Goal: Information Seeking & Learning: Learn about a topic

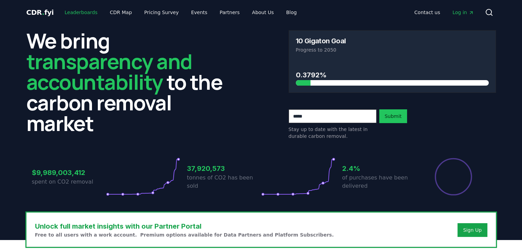
click at [74, 13] on link "Leaderboards" at bounding box center [81, 12] width 44 height 12
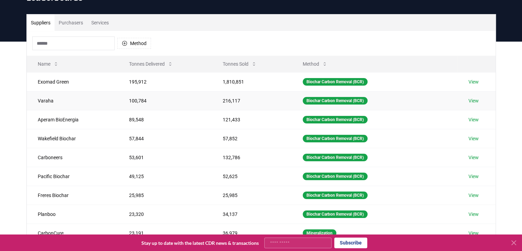
scroll to position [35, 0]
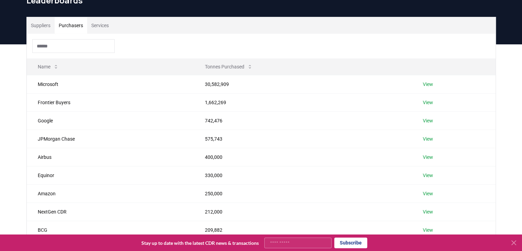
click at [82, 29] on button "Purchasers" at bounding box center [71, 25] width 33 height 16
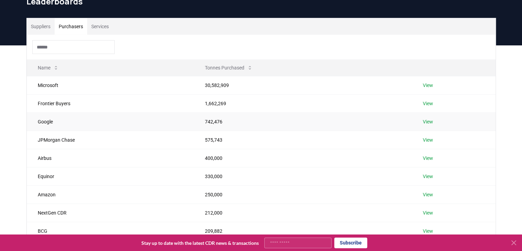
scroll to position [34, 0]
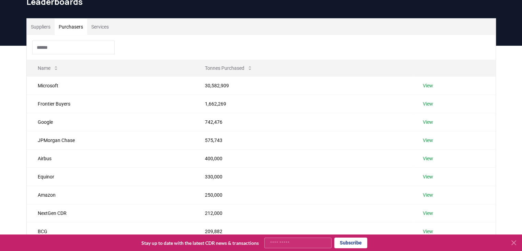
click at [104, 23] on button "Services" at bounding box center [100, 27] width 26 height 16
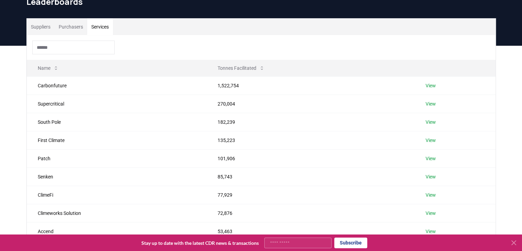
click at [41, 27] on button "Suppliers" at bounding box center [41, 27] width 28 height 16
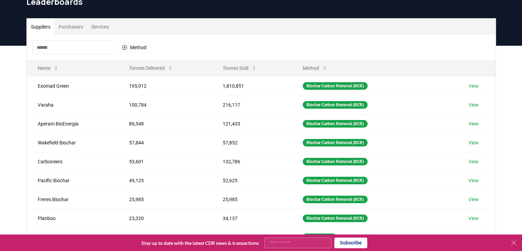
scroll to position [84, 0]
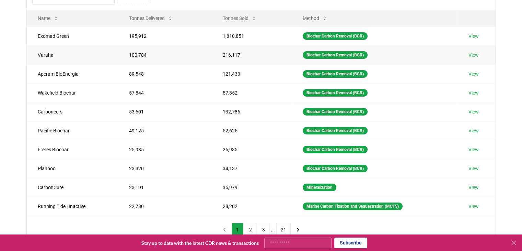
click at [474, 54] on link "View" at bounding box center [473, 54] width 10 height 7
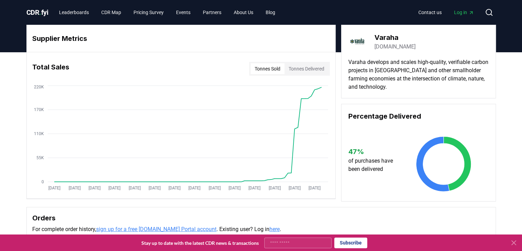
click at [304, 66] on button "Tonnes Delivered" at bounding box center [307, 68] width 44 height 11
click at [278, 65] on button "Tonnes Sold" at bounding box center [268, 68] width 34 height 11
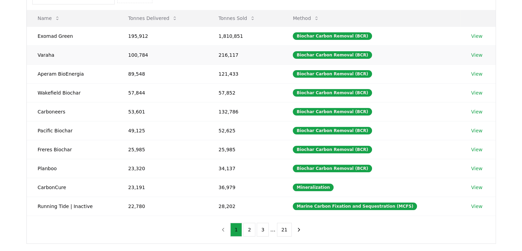
scroll to position [44, 0]
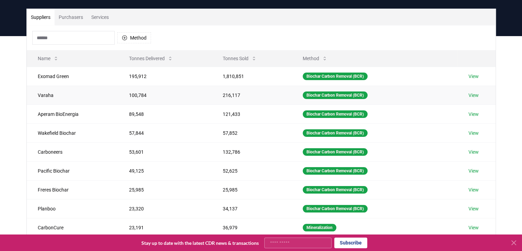
click at [224, 95] on td "216,117" at bounding box center [252, 94] width 80 height 19
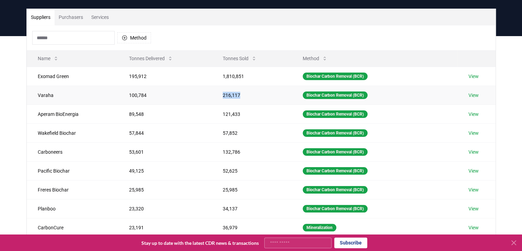
click at [224, 95] on td "216,117" at bounding box center [252, 94] width 80 height 19
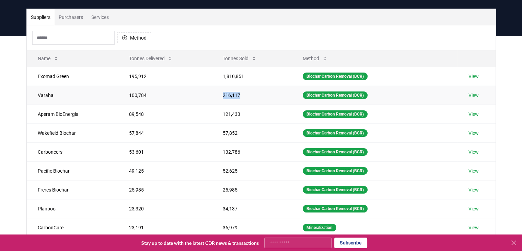
click at [224, 95] on td "216,117" at bounding box center [252, 94] width 80 height 19
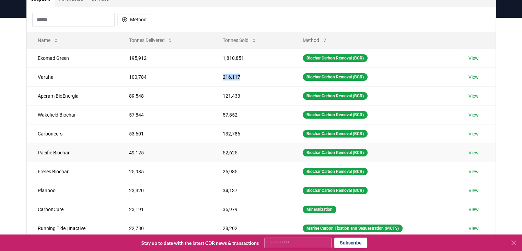
scroll to position [60, 0]
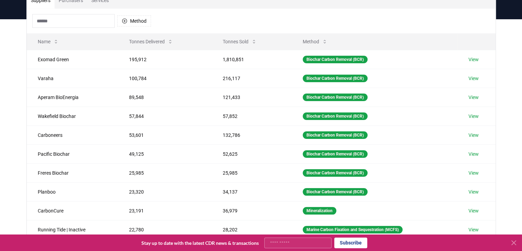
click at [8, 96] on div "Suppliers Purchasers Services Method Name Tonnes Delivered Tonnes Sold Method E…" at bounding box center [261, 156] width 522 height 275
click at [135, 22] on button "Method" at bounding box center [134, 20] width 34 height 11
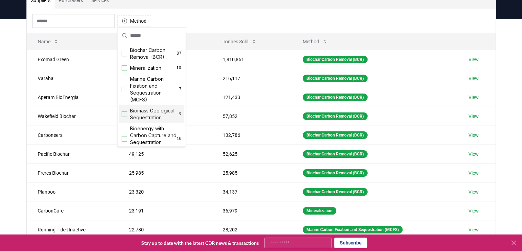
scroll to position [84, 0]
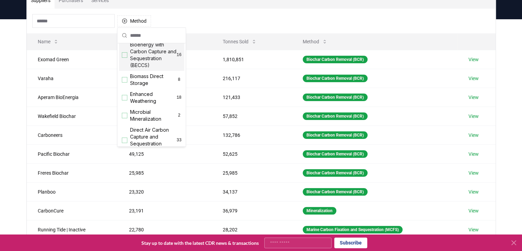
click at [0, 54] on div "Suppliers Purchasers Services Method Name Tonnes Delivered Tonnes Sold Method E…" at bounding box center [261, 156] width 522 height 275
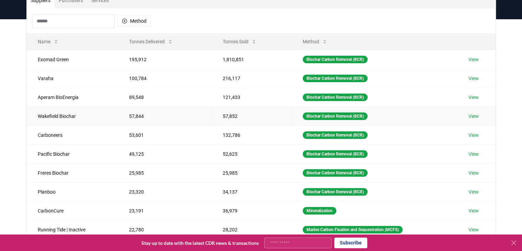
scroll to position [203, 0]
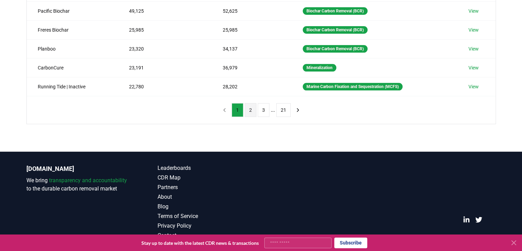
click at [253, 108] on button "2" at bounding box center [251, 110] width 12 height 14
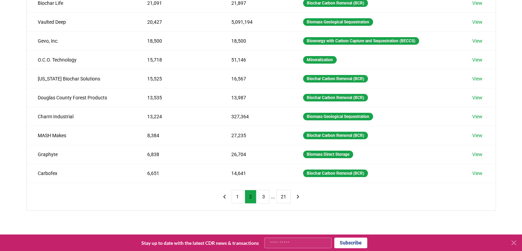
scroll to position [119, 0]
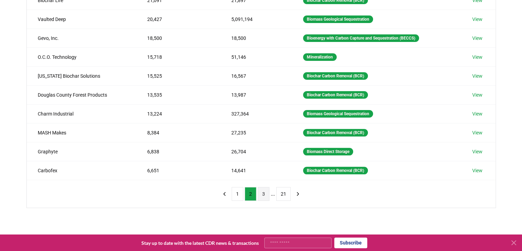
click at [266, 193] on button "3" at bounding box center [264, 194] width 12 height 14
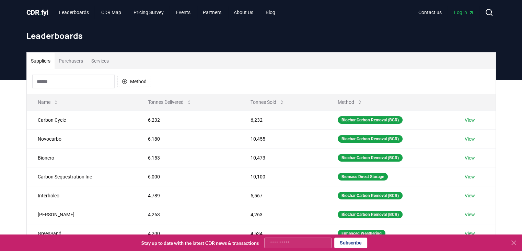
scroll to position [120, 0]
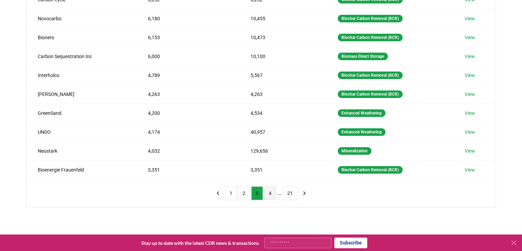
click at [269, 197] on button "4" at bounding box center [270, 193] width 12 height 14
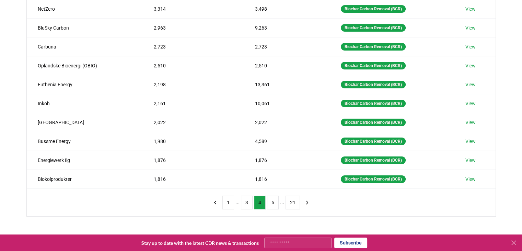
scroll to position [113, 0]
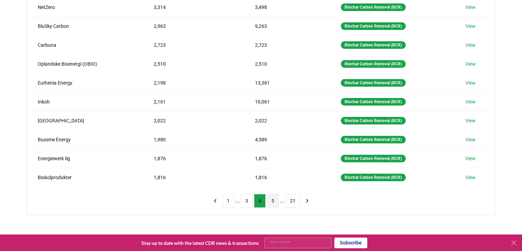
click at [276, 201] on button "5" at bounding box center [273, 201] width 12 height 14
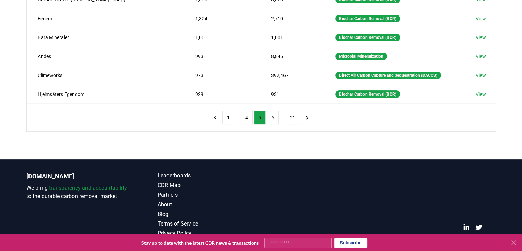
scroll to position [196, 0]
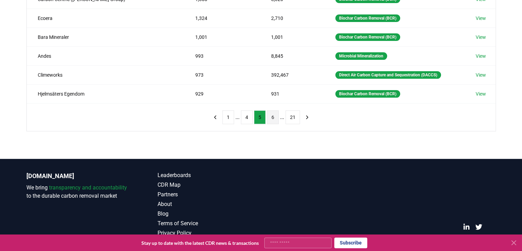
click at [271, 119] on button "6" at bounding box center [273, 117] width 12 height 14
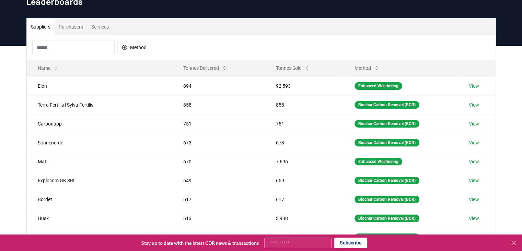
scroll to position [203, 0]
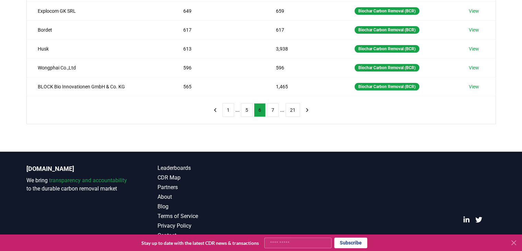
click at [277, 117] on div "1 ... 5 6 7 ... 21" at bounding box center [261, 109] width 117 height 27
click at [275, 116] on div "1 ... 5 6 7 ... 21" at bounding box center [261, 109] width 117 height 27
click at [264, 100] on div "1 ... 5 6 7 ... 21" at bounding box center [261, 109] width 117 height 27
click at [269, 106] on button "7" at bounding box center [273, 110] width 12 height 14
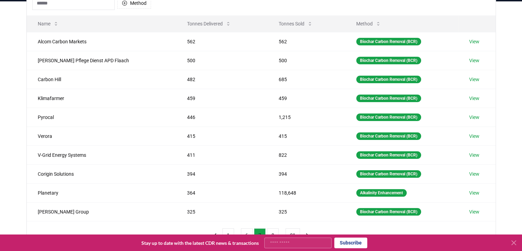
scroll to position [124, 0]
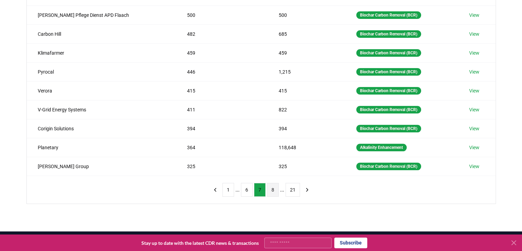
click at [270, 183] on button "8" at bounding box center [273, 190] width 12 height 14
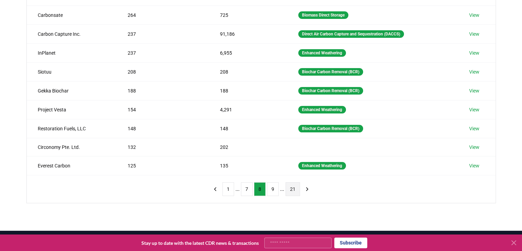
click at [296, 186] on button "21" at bounding box center [293, 189] width 14 height 14
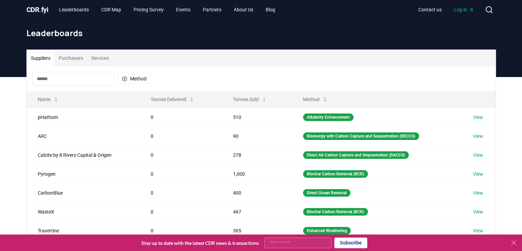
scroll to position [130, 0]
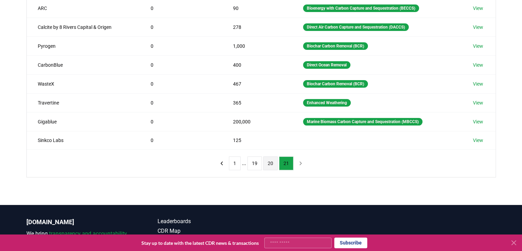
click at [272, 167] on button "20" at bounding box center [270, 163] width 14 height 14
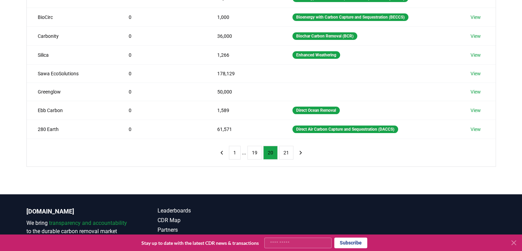
scroll to position [173, 0]
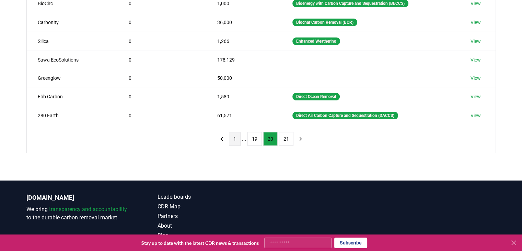
click at [233, 141] on button "1" at bounding box center [235, 139] width 12 height 14
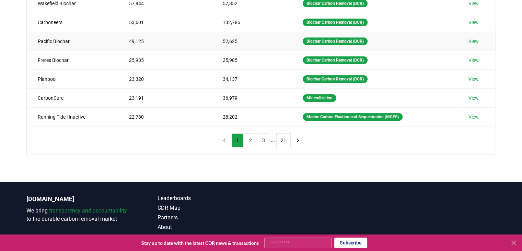
scroll to position [0, 0]
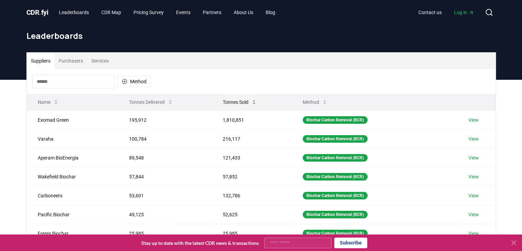
click at [248, 101] on button "Tonnes Sold" at bounding box center [239, 102] width 45 height 14
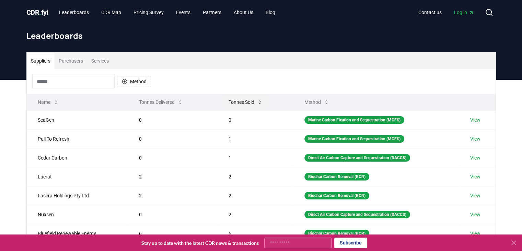
click at [248, 101] on button "Tonnes Sold" at bounding box center [245, 102] width 45 height 14
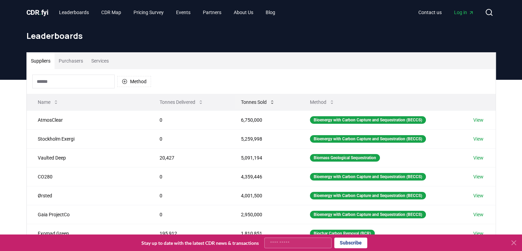
click at [258, 105] on button "Tonnes Sold" at bounding box center [257, 102] width 45 height 14
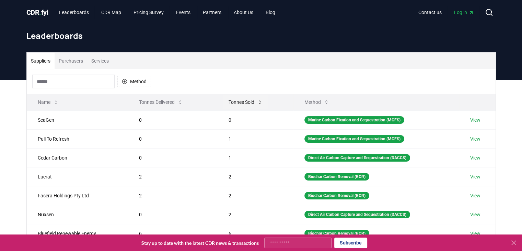
click at [257, 103] on icon at bounding box center [259, 101] width 5 height 5
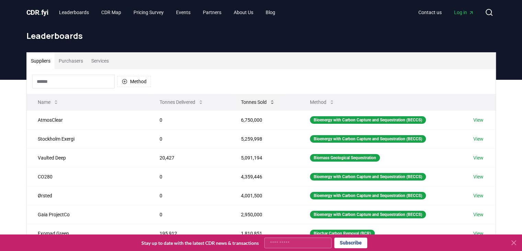
click at [256, 103] on button "Tonnes Sold" at bounding box center [257, 102] width 45 height 14
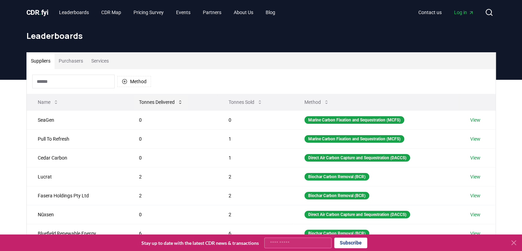
click at [168, 96] on button "Tonnes Delivered" at bounding box center [161, 102] width 55 height 14
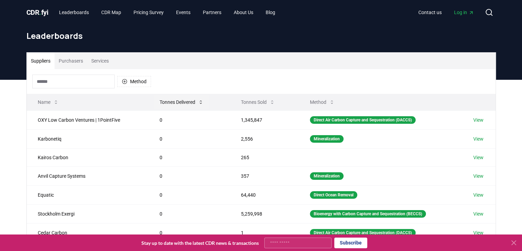
click at [168, 96] on button "Tonnes Delivered" at bounding box center [181, 102] width 55 height 14
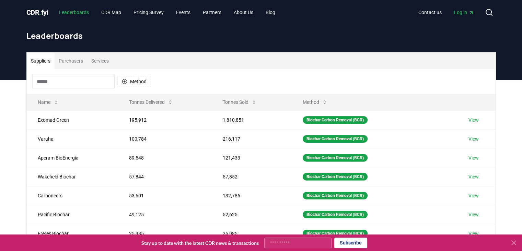
click at [88, 15] on link "Leaderboards" at bounding box center [74, 12] width 41 height 12
click at [473, 141] on link "View" at bounding box center [473, 138] width 10 height 7
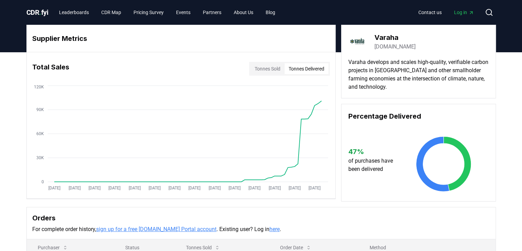
click at [304, 66] on button "Tonnes Delivered" at bounding box center [307, 68] width 44 height 11
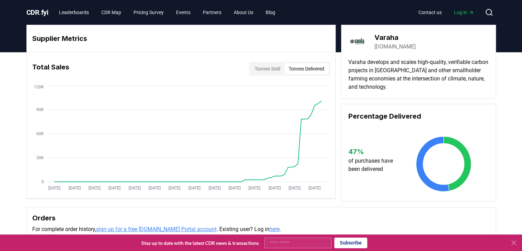
click at [280, 66] on button "Tonnes Sold" at bounding box center [268, 68] width 34 height 11
click at [302, 68] on button "Tonnes Delivered" at bounding box center [307, 68] width 44 height 11
click at [266, 69] on button "Tonnes Sold" at bounding box center [268, 68] width 34 height 11
click at [301, 71] on button "Tonnes Delivered" at bounding box center [307, 68] width 44 height 11
click at [395, 111] on h3 "Percentage Delivered" at bounding box center [418, 116] width 140 height 10
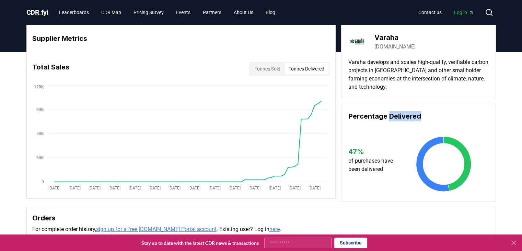
click at [395, 111] on h3 "Percentage Delivered" at bounding box center [418, 116] width 140 height 10
click at [219, 14] on link "Partners" at bounding box center [212, 12] width 30 height 12
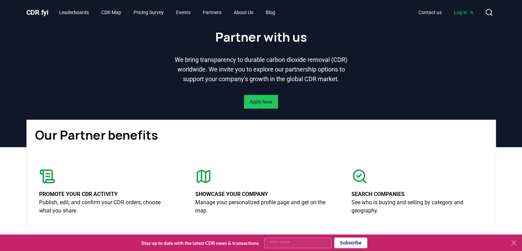
click at [454, 161] on div "Our Partner benefits Promote your CDR activity Publish, edit, and confirm your …" at bounding box center [261, 209] width 469 height 178
click at [91, 13] on link "Leaderboards" at bounding box center [74, 12] width 41 height 12
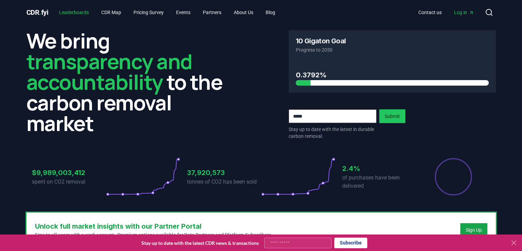
click at [86, 9] on link "Leaderboards" at bounding box center [74, 12] width 41 height 12
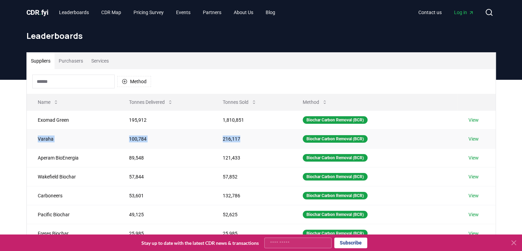
drag, startPoint x: 32, startPoint y: 136, endPoint x: 264, endPoint y: 138, distance: 232.0
click at [264, 138] on tr "Varaha 100,784 216,117 Biochar Carbon Removal (BCR) View" at bounding box center [261, 138] width 469 height 19
click at [264, 138] on td "216,117" at bounding box center [252, 138] width 80 height 19
click at [124, 82] on icon "button" at bounding box center [124, 81] width 5 height 5
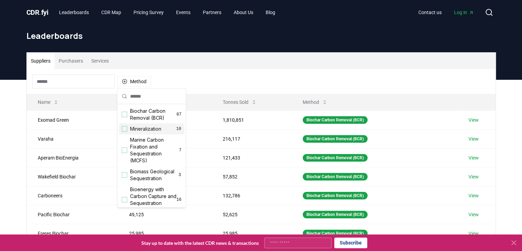
click at [230, 74] on div "Method" at bounding box center [261, 81] width 469 height 25
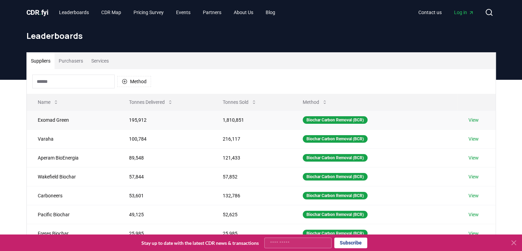
click at [226, 118] on td "1,810,851" at bounding box center [252, 119] width 80 height 19
click at [244, 46] on div "Leaderboards" at bounding box center [261, 38] width 481 height 27
click at [246, 97] on button "Tonnes Sold" at bounding box center [239, 102] width 45 height 14
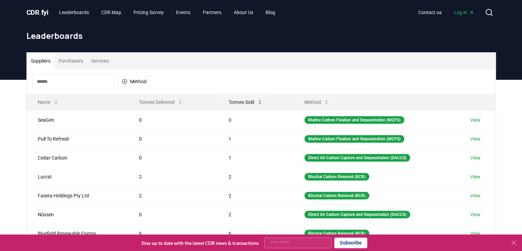
click at [246, 97] on button "Tonnes Sold" at bounding box center [245, 102] width 45 height 14
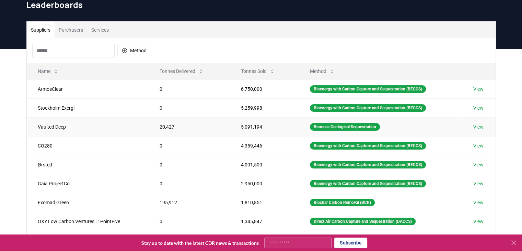
scroll to position [36, 0]
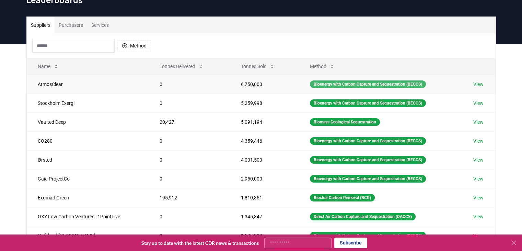
click at [388, 82] on div "Bioenergy with Carbon Capture and Sequestration (BECCS)" at bounding box center [368, 84] width 116 height 8
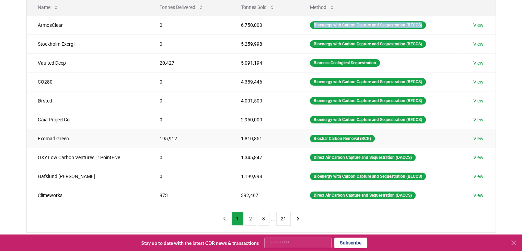
scroll to position [46, 0]
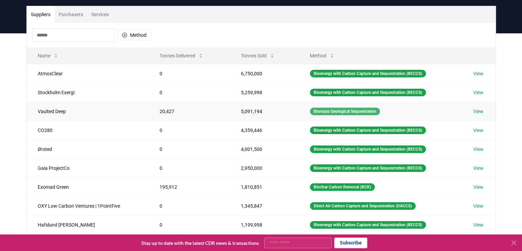
click at [337, 111] on div "Biomass Geological Sequestration" at bounding box center [345, 111] width 70 height 8
click at [482, 116] on td "View" at bounding box center [478, 111] width 33 height 19
